Goal: Information Seeking & Learning: Learn about a topic

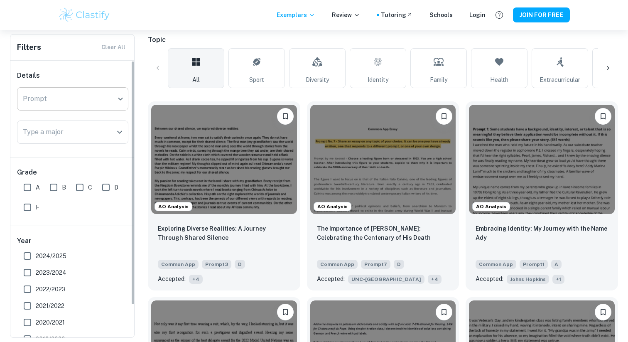
scroll to position [184, 0]
click at [74, 130] on input "Type a major" at bounding box center [66, 132] width 91 height 16
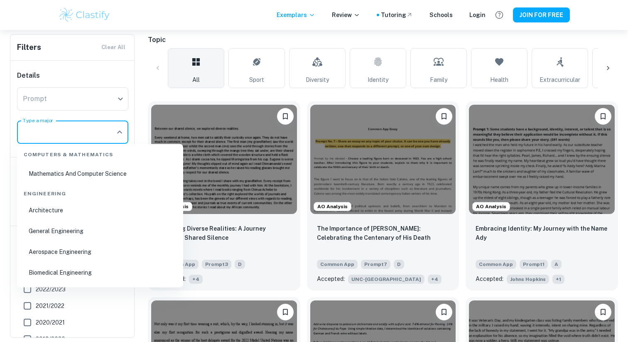
scroll to position [639, 0]
click at [49, 229] on li "General Engineering" at bounding box center [99, 232] width 159 height 19
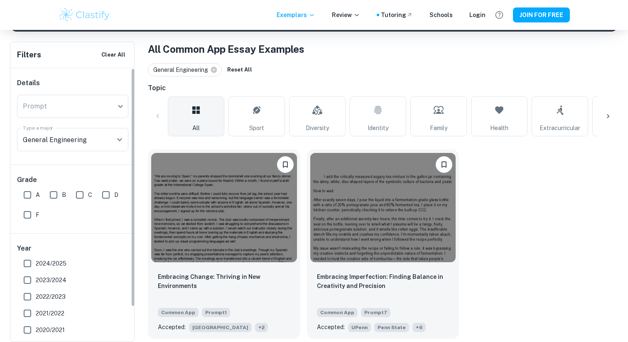
scroll to position [152, 0]
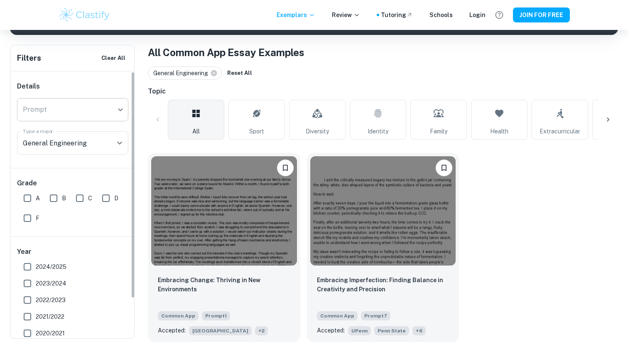
click at [91, 108] on body "We value your privacy We use cookies to enhance your browsing experience, serve…" at bounding box center [314, 49] width 628 height 342
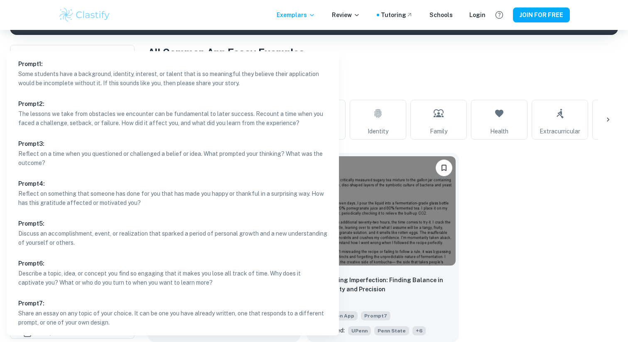
click at [414, 96] on div at bounding box center [314, 171] width 628 height 342
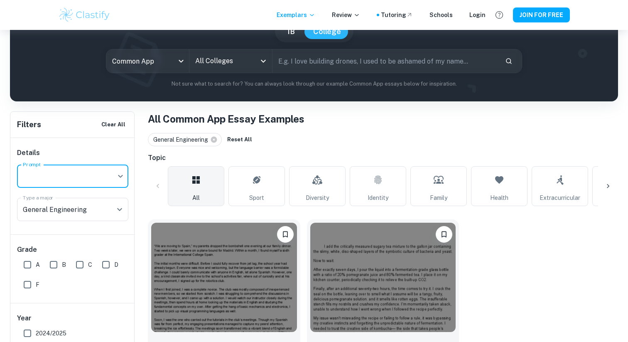
scroll to position [69, 0]
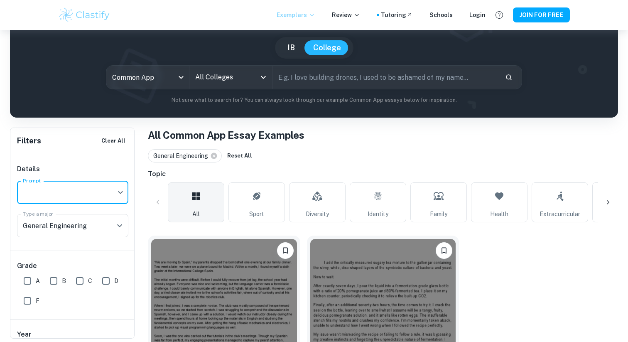
click at [306, 17] on p "Exemplars" at bounding box center [296, 14] width 39 height 9
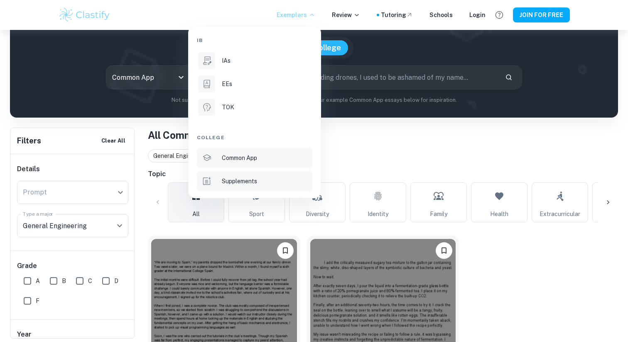
click at [247, 179] on p "Supplements" at bounding box center [239, 180] width 35 height 9
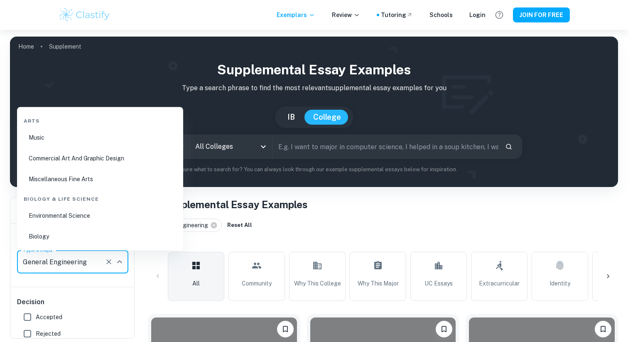
click at [68, 263] on input "General Engineering" at bounding box center [61, 262] width 81 height 16
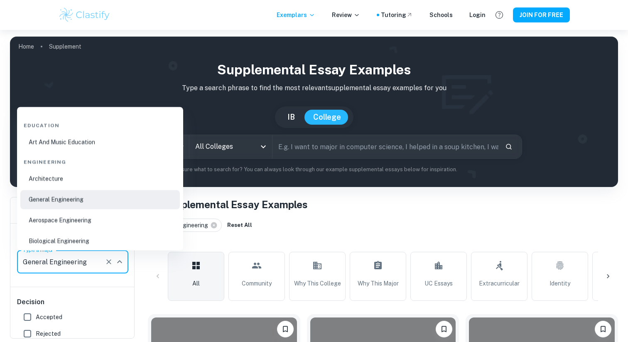
scroll to position [576, 0]
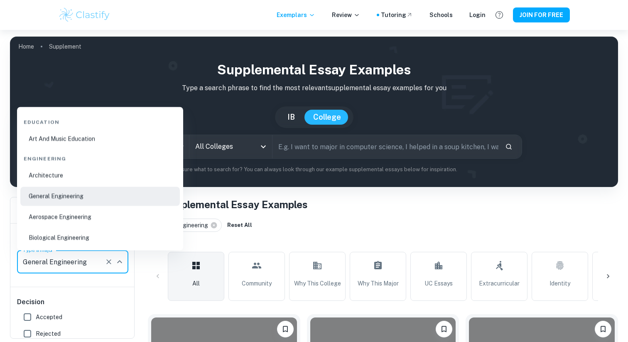
click at [71, 216] on li "Aerospace Engineering" at bounding box center [99, 216] width 159 height 19
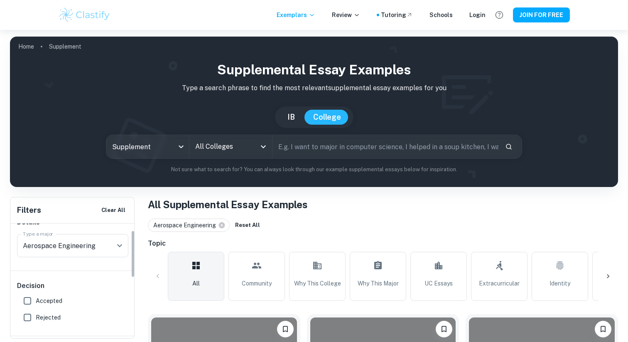
scroll to position [7, 0]
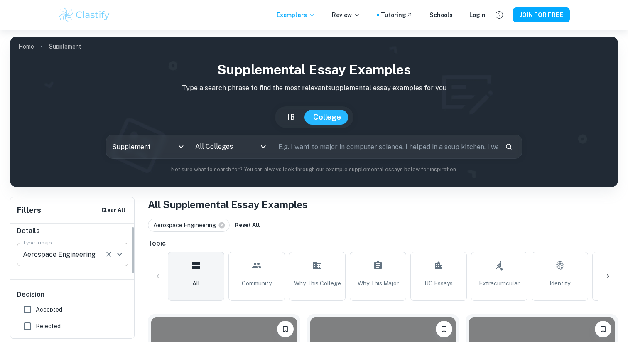
click at [73, 253] on input "Aerospace Engineering" at bounding box center [61, 254] width 81 height 16
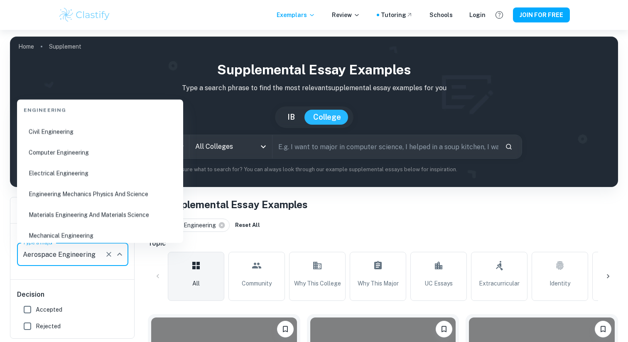
scroll to position [714, 0]
click at [68, 173] on li "Electrical Engineering" at bounding box center [99, 174] width 159 height 19
type input "Electrical Engineering"
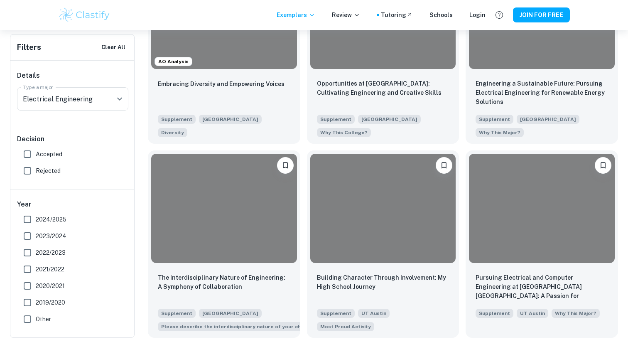
scroll to position [412, 0]
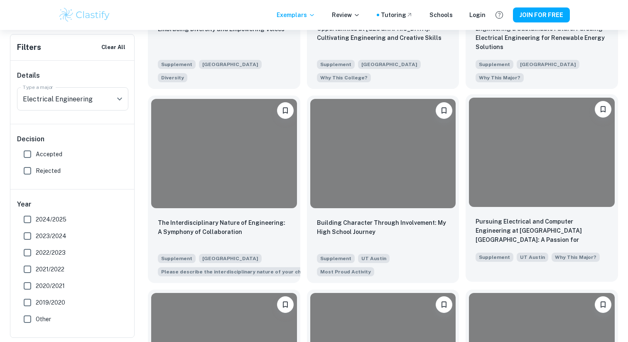
click at [487, 159] on div at bounding box center [542, 152] width 146 height 109
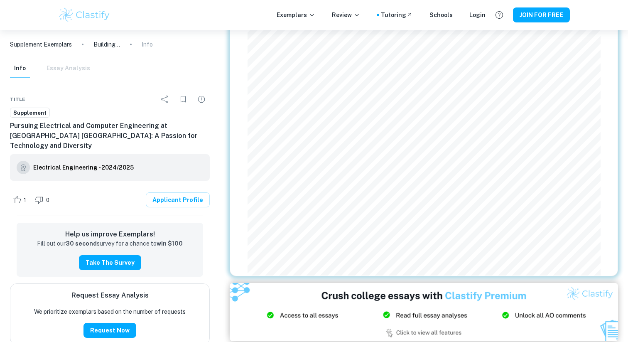
scroll to position [411, 0]
